Goal: Task Accomplishment & Management: Manage account settings

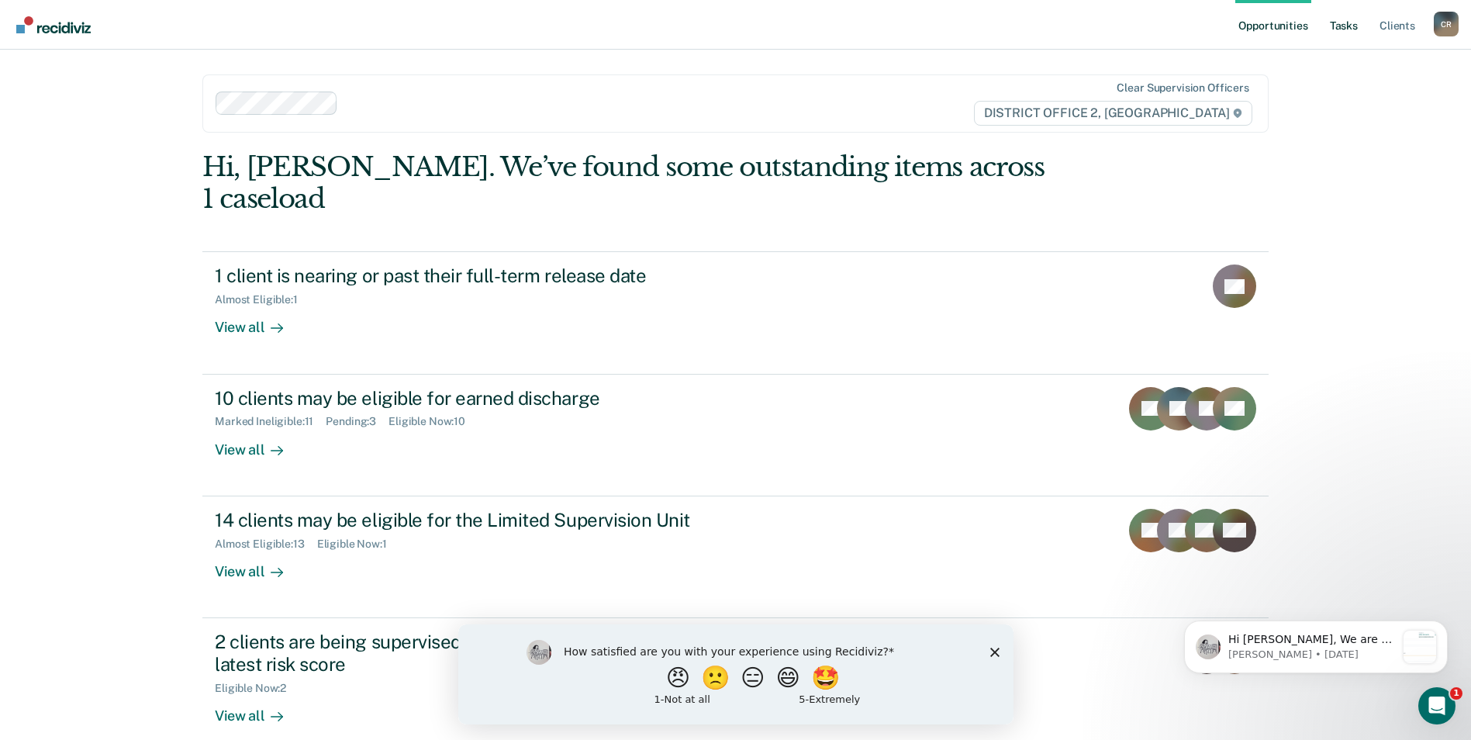
click at [1340, 22] on link "Tasks" at bounding box center [1344, 25] width 34 height 50
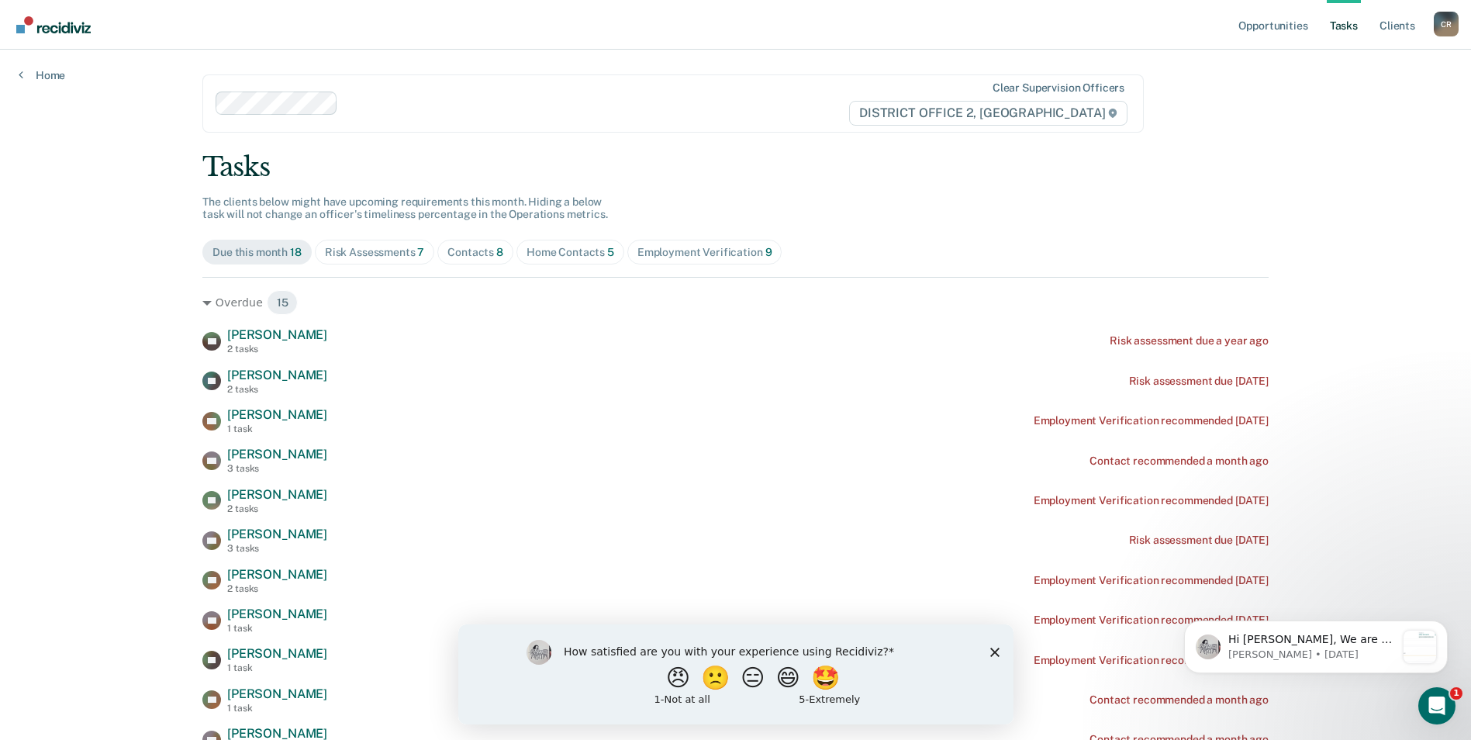
click at [533, 246] on div "Home Contacts 5" at bounding box center [570, 252] width 88 height 13
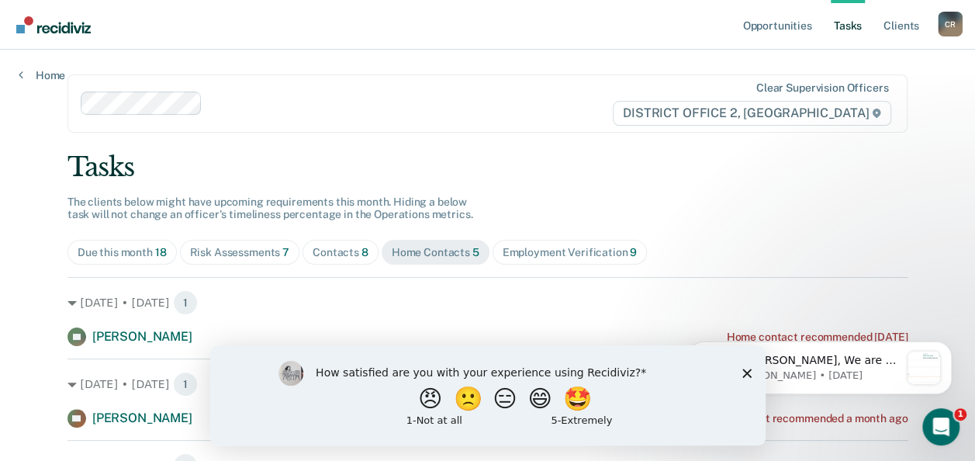
click at [741, 371] on icon "Close survey" at bounding box center [745, 372] width 9 height 9
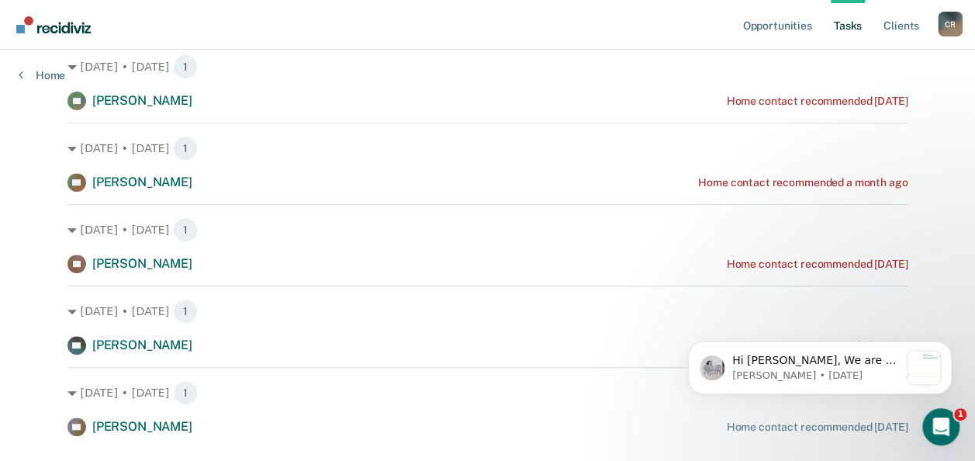
scroll to position [272, 0]
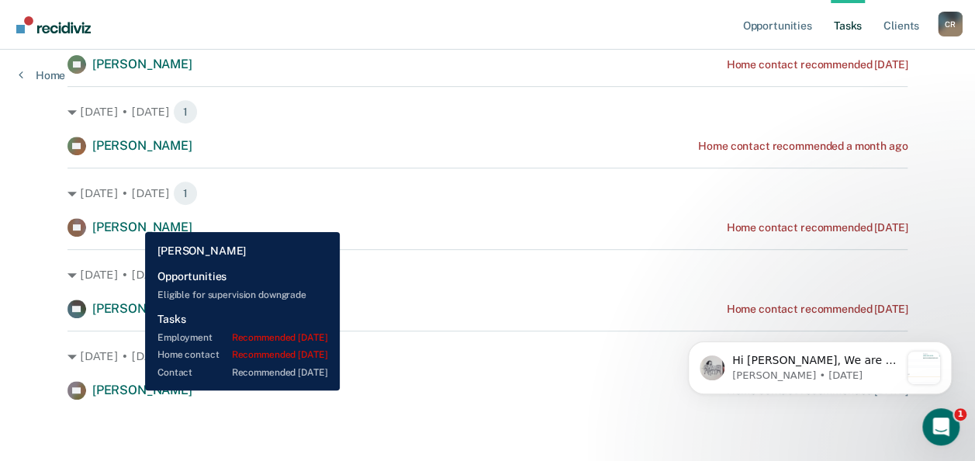
click at [132, 226] on span "[PERSON_NAME]" at bounding box center [142, 226] width 100 height 15
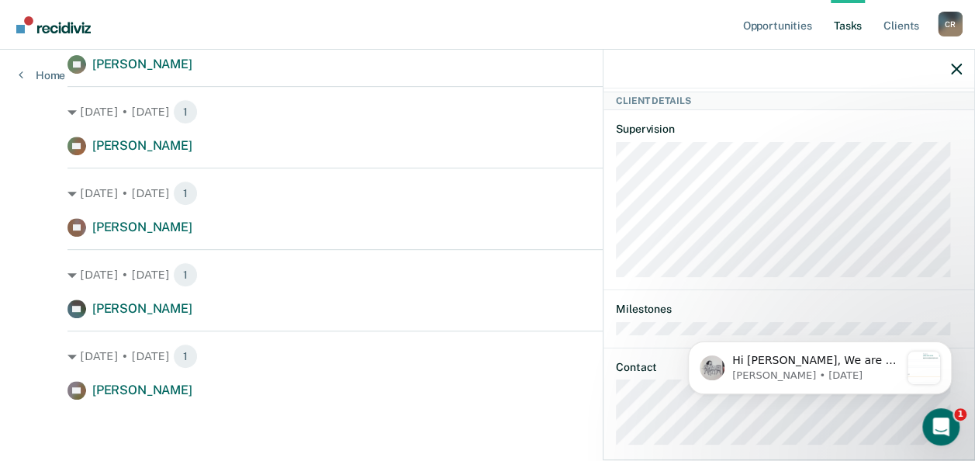
scroll to position [510, 0]
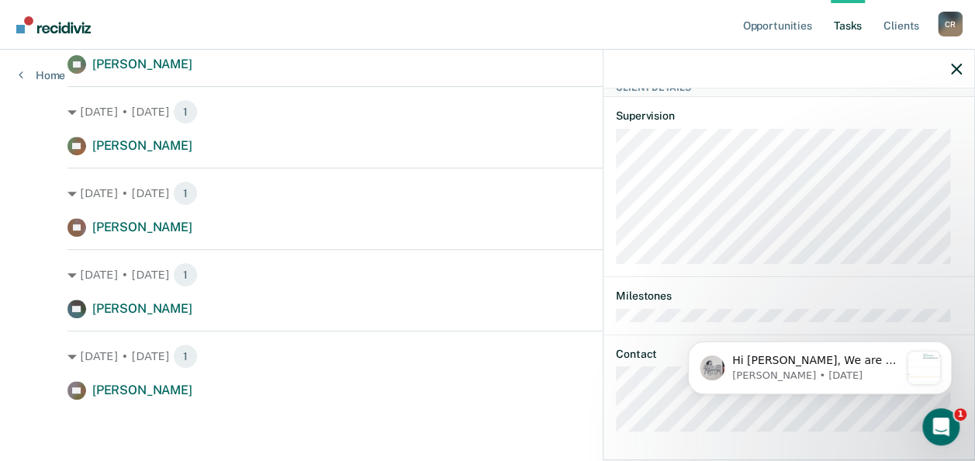
drag, startPoint x: 614, startPoint y: 419, endPoint x: 755, endPoint y: 428, distance: 141.4
click at [755, 428] on div "TS Tasks Employment • Recommended [DATE] No employment verification on record H…" at bounding box center [788, 272] width 371 height 368
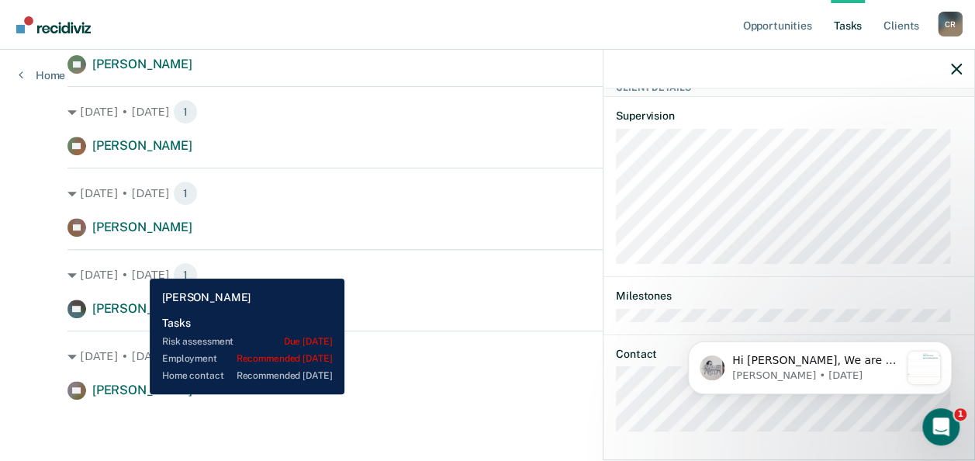
click at [138, 394] on span "[PERSON_NAME]" at bounding box center [142, 389] width 100 height 15
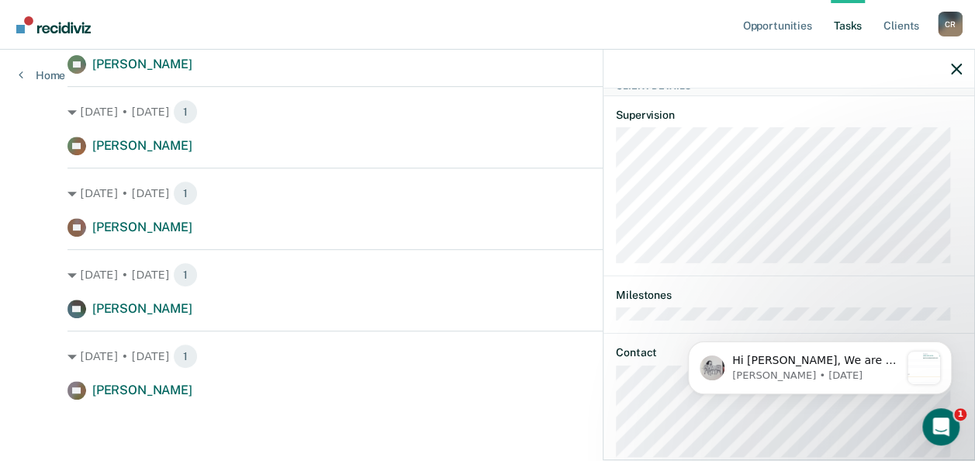
scroll to position [364, 0]
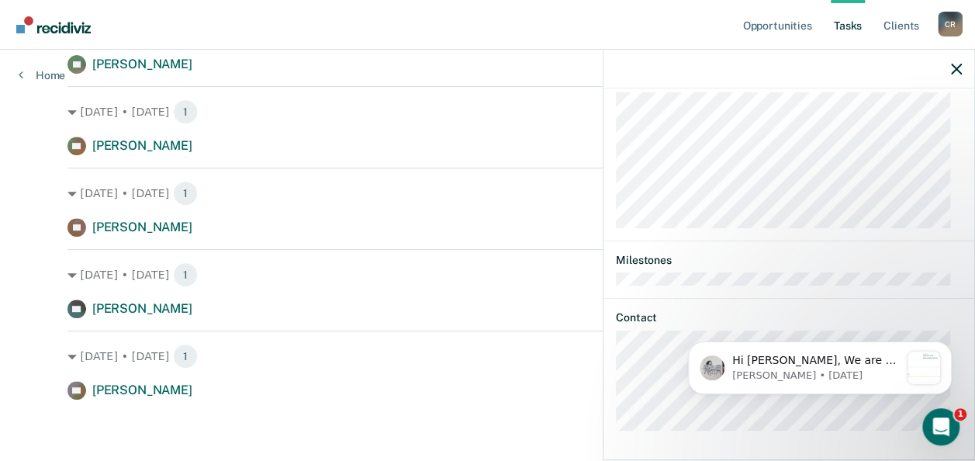
drag, startPoint x: 26, startPoint y: 296, endPoint x: 74, endPoint y: 313, distance: 51.7
click at [26, 296] on div "Opportunities Tasks Client s [PERSON_NAME] C R Profile How it works Log Out Hom…" at bounding box center [487, 95] width 975 height 734
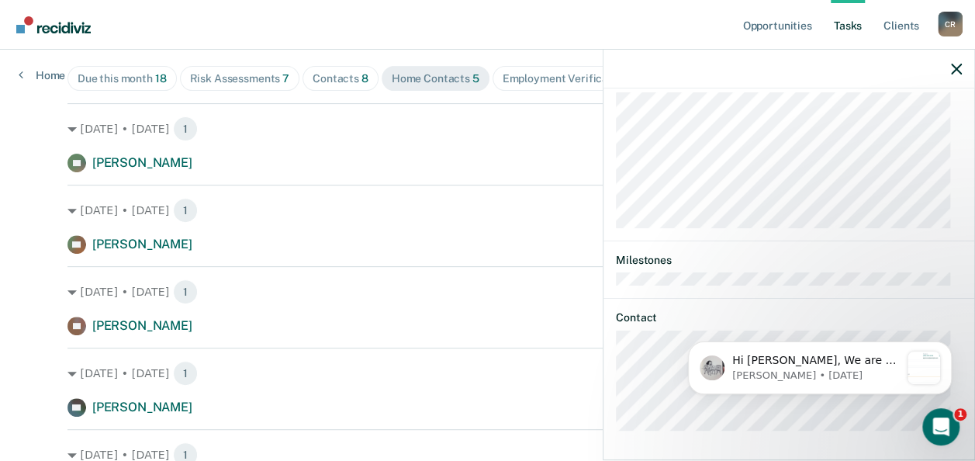
scroll to position [117, 0]
